Goal: Information Seeking & Learning: Learn about a topic

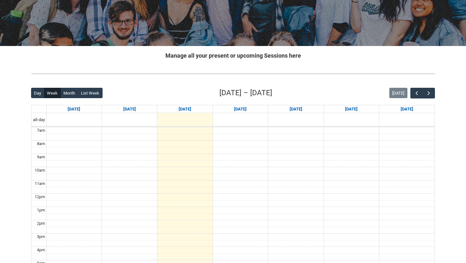
scroll to position [90, 0]
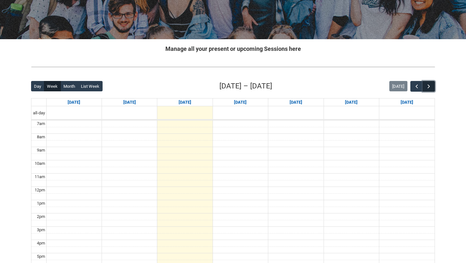
click at [429, 83] on span "button" at bounding box center [428, 86] width 6 height 6
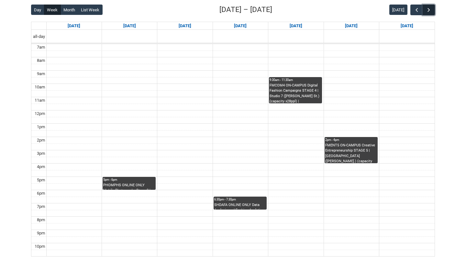
scroll to position [167, 0]
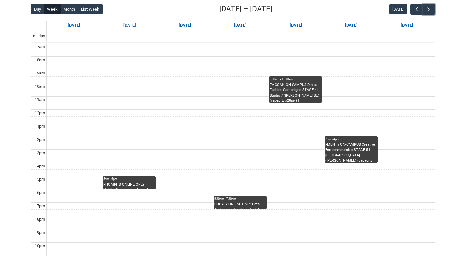
click at [133, 183] on div "PHOMPHS ONLINE ONLY Mobile Photography Stage 3 | Online | [PERSON_NAME] [PERSON…" at bounding box center [129, 185] width 52 height 7
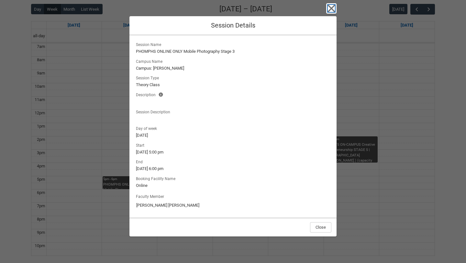
click at [329, 11] on icon "button" at bounding box center [331, 8] width 7 height 7
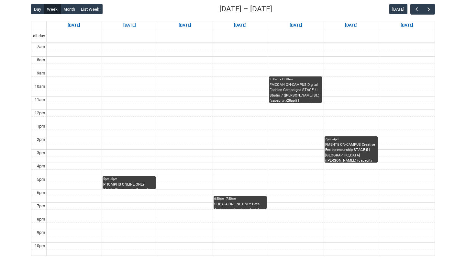
click at [246, 203] on div "SHDAFA ONLINE ONLY Data Analysis and Fashion Analytics STAGE 5 | Online | [PERS…" at bounding box center [240, 204] width 52 height 7
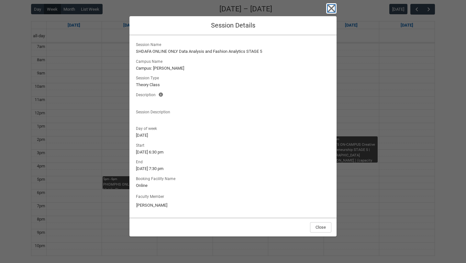
click at [331, 9] on icon "button" at bounding box center [331, 8] width 7 height 7
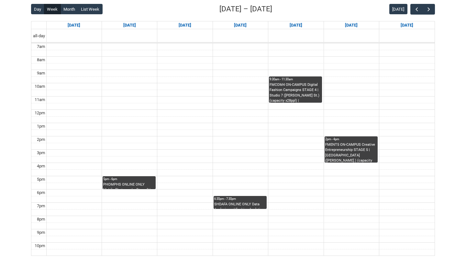
click at [293, 90] on div "FMCOM4 ON-CAMPUS Digital Fashion Campaigns STAGE 4 | Studio 7 ([PERSON_NAME] St…" at bounding box center [295, 92] width 52 height 20
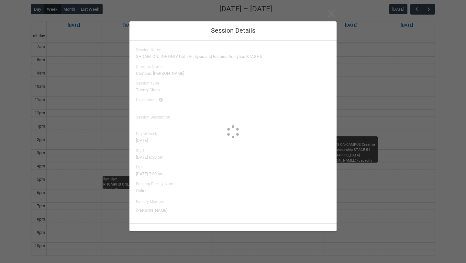
type input "[PERSON_NAME]"
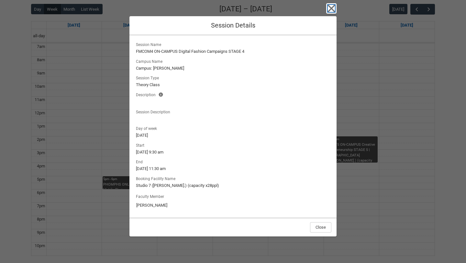
click at [329, 8] on icon "button" at bounding box center [331, 8] width 10 height 10
